Goal: Information Seeking & Learning: Learn about a topic

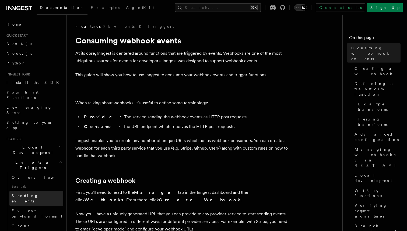
click at [37, 193] on span "Sending events" at bounding box center [25, 198] width 27 height 10
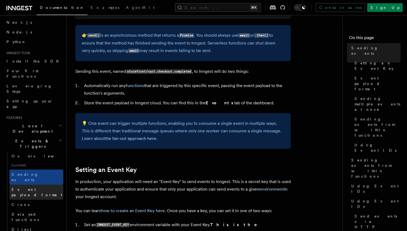
scroll to position [29, 0]
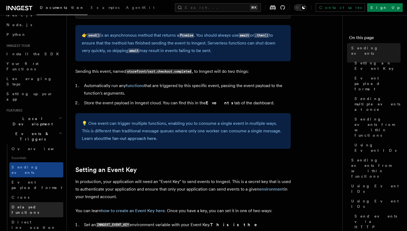
click at [46, 202] on link "Delayed functions" at bounding box center [36, 209] width 54 height 15
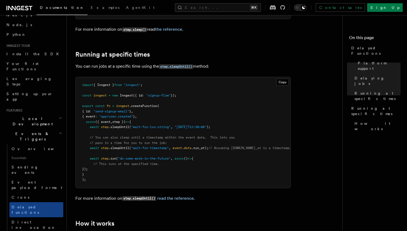
scroll to position [316, 0]
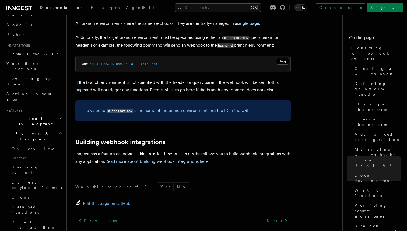
scroll to position [1833, 0]
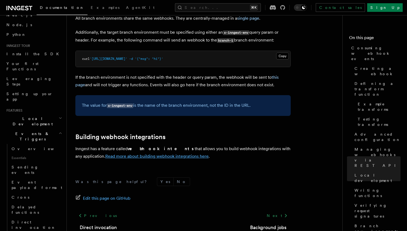
click at [133, 154] on link "Read more about building webhook integrations here" at bounding box center [156, 156] width 103 height 5
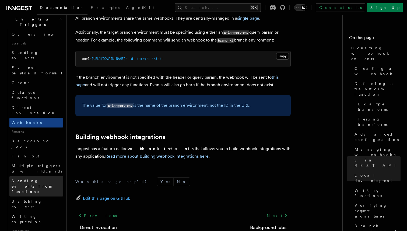
scroll to position [143, 0]
click at [211, 8] on button "Search... ⌘K" at bounding box center [218, 7] width 86 height 9
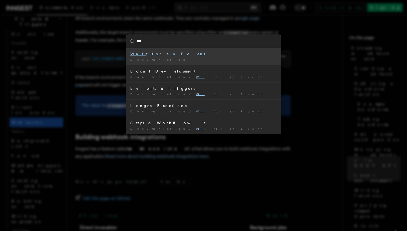
type input "****"
click at [181, 52] on div "Wait for an Event" at bounding box center [203, 53] width 147 height 5
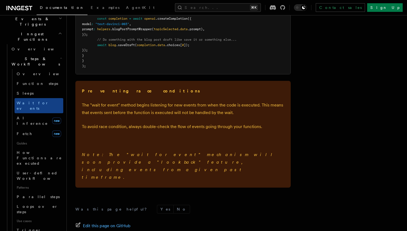
scroll to position [824, 0]
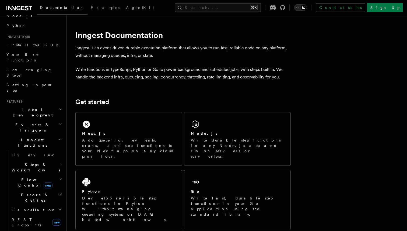
scroll to position [38, 0]
click at [56, 175] on h2 "Flow Control new" at bounding box center [36, 182] width 54 height 15
click at [55, 175] on h2 "Flow Control new" at bounding box center [36, 182] width 54 height 15
click at [56, 159] on h2 "Steps & Workflows" at bounding box center [36, 166] width 54 height 15
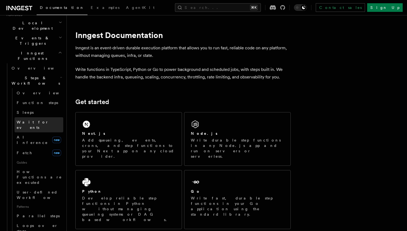
scroll to position [126, 0]
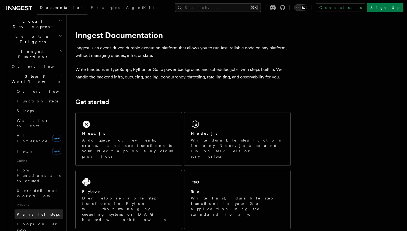
click at [43, 209] on link "Parallel steps" at bounding box center [39, 214] width 49 height 10
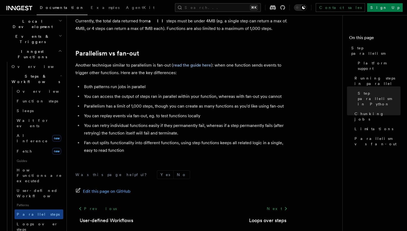
scroll to position [987, 0]
